Goal: Navigation & Orientation: Understand site structure

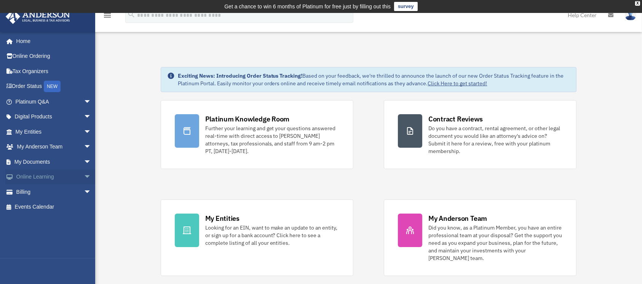
click at [84, 176] on span "arrow_drop_down" at bounding box center [91, 178] width 15 height 16
click at [84, 178] on span "arrow_drop_up" at bounding box center [91, 178] width 15 height 16
click at [84, 148] on span "arrow_drop_down" at bounding box center [91, 147] width 15 height 16
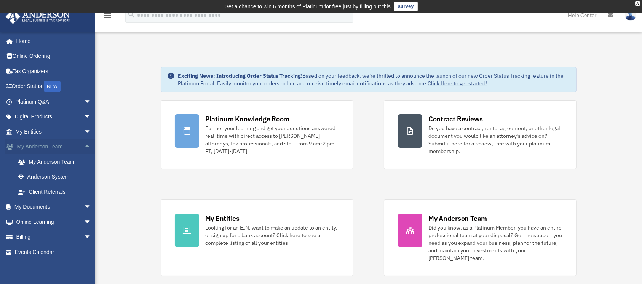
click at [84, 148] on span "arrow_drop_up" at bounding box center [91, 147] width 15 height 16
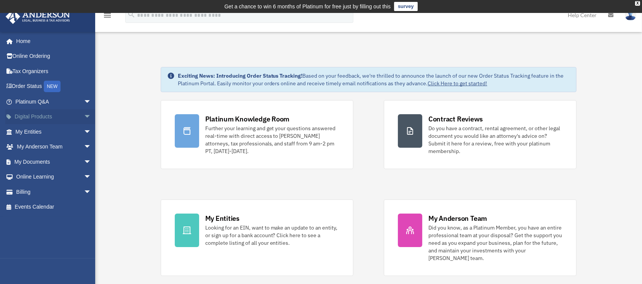
click at [84, 114] on span "arrow_drop_down" at bounding box center [91, 117] width 15 height 16
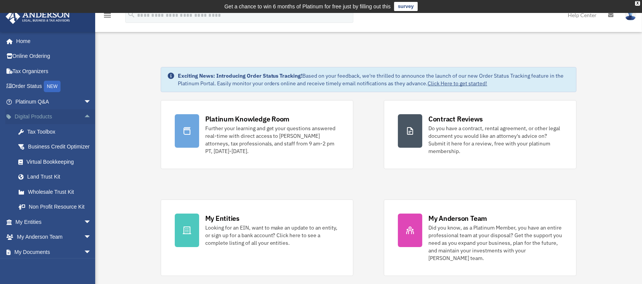
click at [84, 114] on span "arrow_drop_up" at bounding box center [91, 117] width 15 height 16
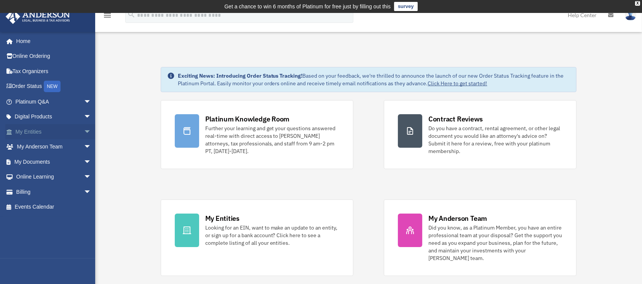
click at [84, 130] on span "arrow_drop_down" at bounding box center [91, 132] width 15 height 16
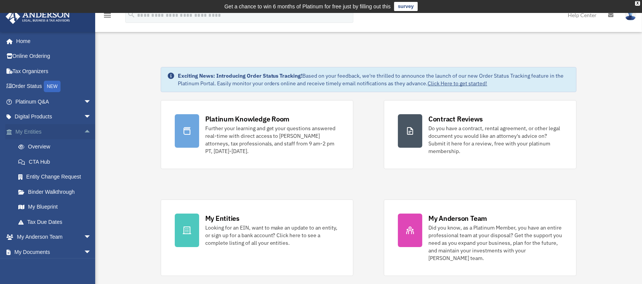
click at [84, 130] on span "arrow_drop_up" at bounding box center [91, 132] width 15 height 16
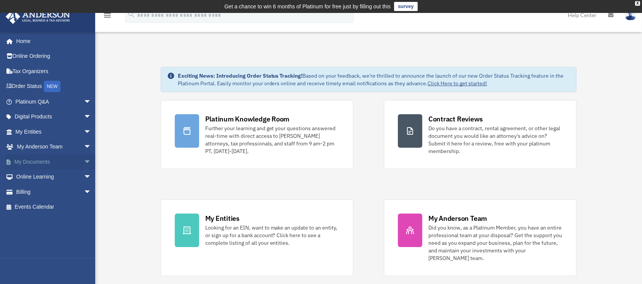
click at [84, 160] on span "arrow_drop_down" at bounding box center [91, 162] width 15 height 16
